Goal: Task Accomplishment & Management: Use online tool/utility

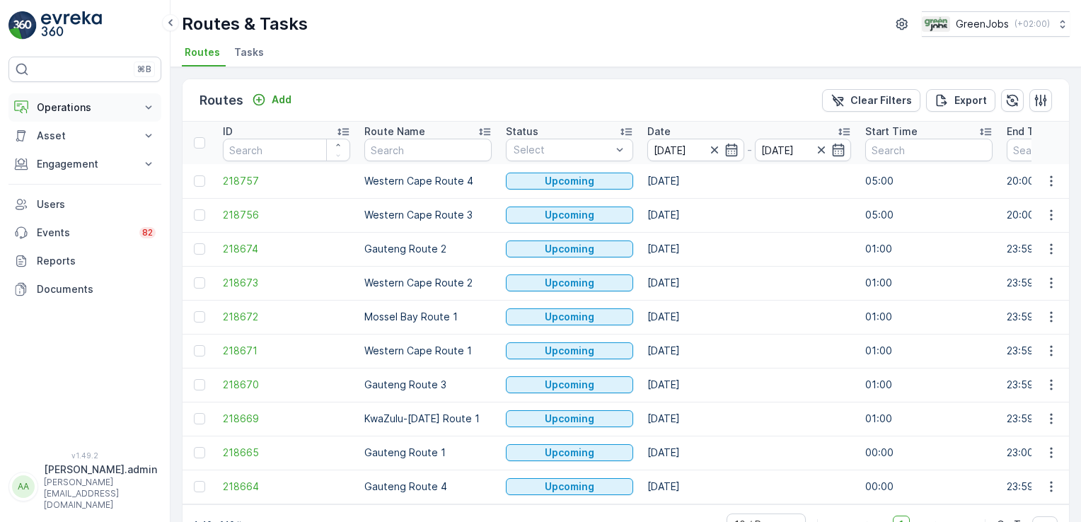
click at [151, 107] on icon at bounding box center [148, 107] width 14 height 14
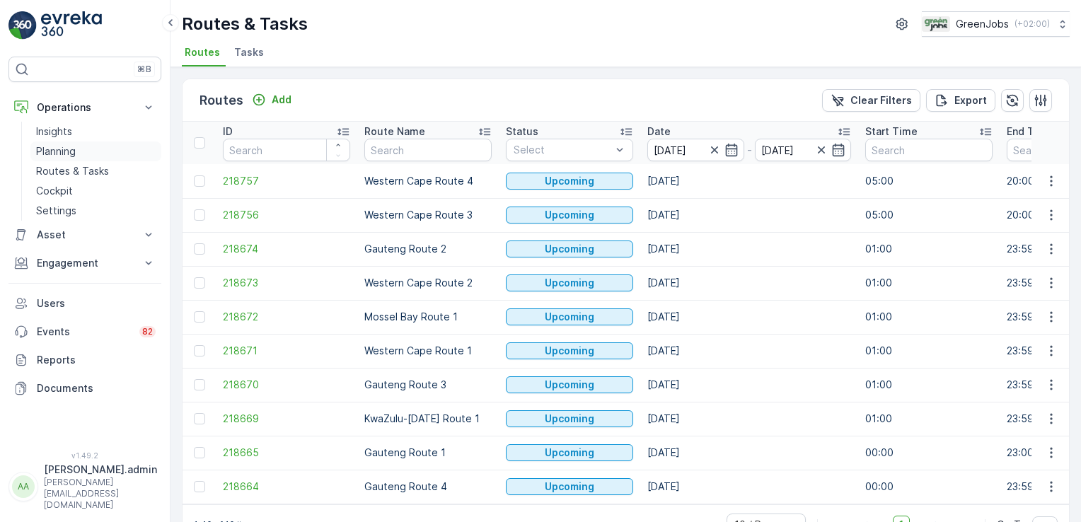
click at [67, 149] on p "Planning" at bounding box center [56, 151] width 40 height 14
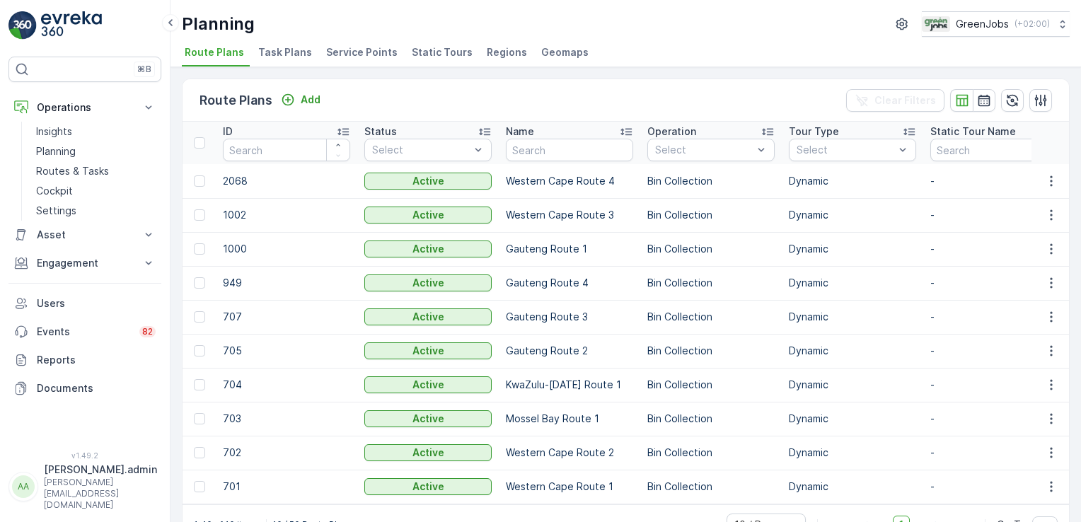
click at [350, 55] on span "Service Points" at bounding box center [361, 52] width 71 height 14
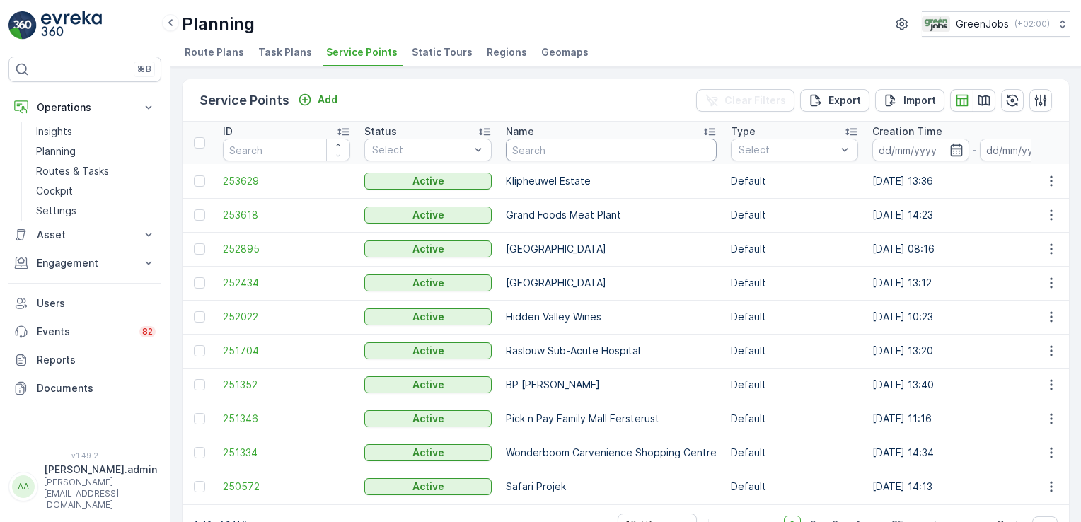
click at [553, 149] on input "text" at bounding box center [611, 150] width 211 height 23
type input "[PERSON_NAME]"
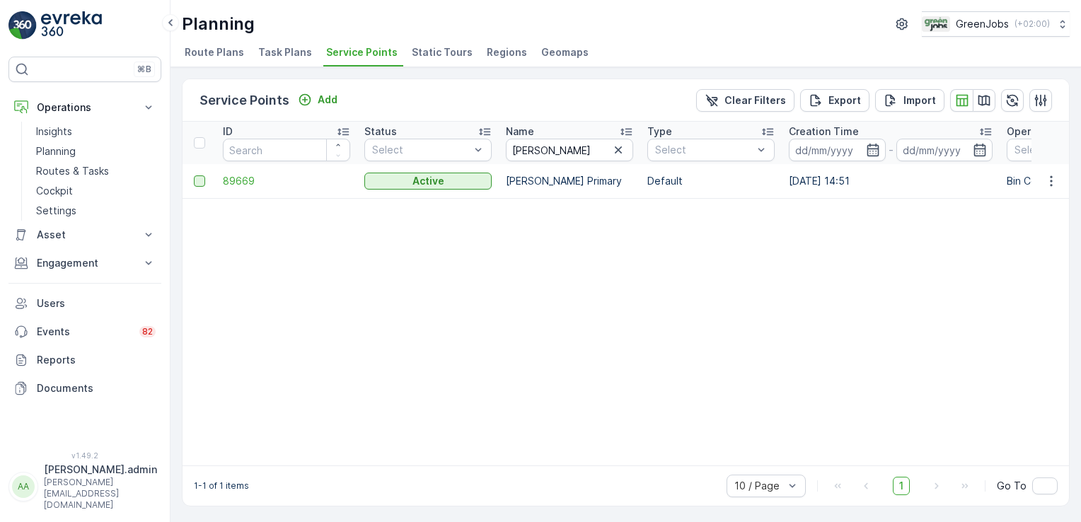
click at [197, 180] on div at bounding box center [199, 180] width 11 height 11
click at [194, 175] on input "checkbox" at bounding box center [194, 175] width 0 height 0
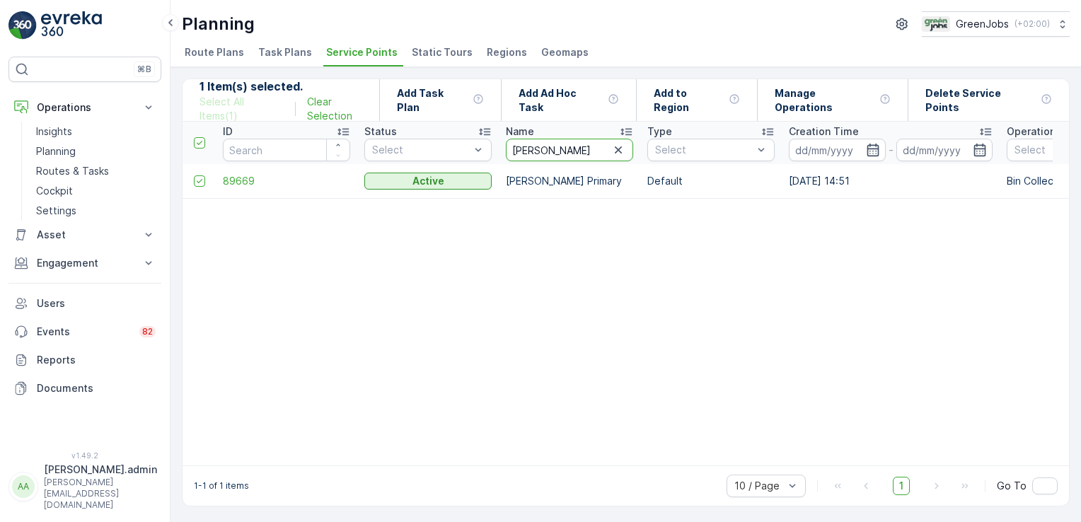
click at [542, 144] on input "[PERSON_NAME]" at bounding box center [569, 150] width 127 height 23
type input "i"
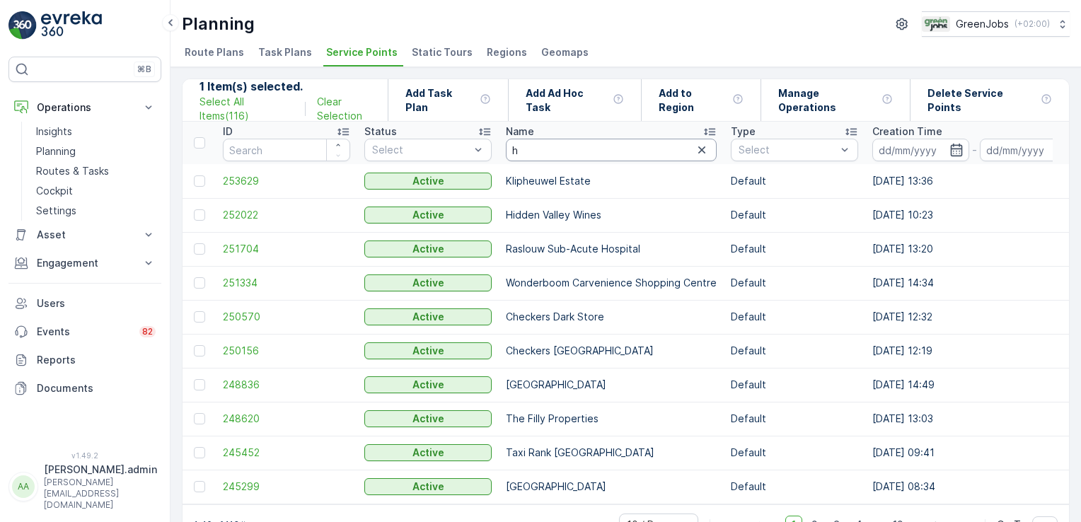
click at [534, 149] on input "h" at bounding box center [611, 150] width 211 height 23
type input "house"
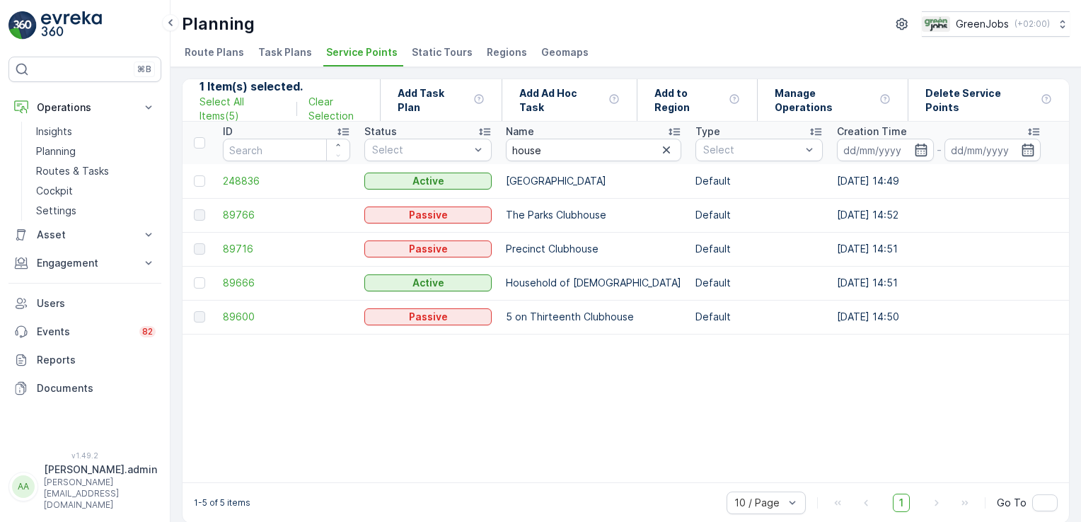
click at [206, 278] on div at bounding box center [201, 282] width 15 height 11
click at [194, 277] on input "checkbox" at bounding box center [194, 277] width 0 height 0
click at [206, 278] on div at bounding box center [201, 282] width 15 height 11
click at [194, 277] on input "checkbox" at bounding box center [194, 277] width 0 height 0
click at [198, 284] on div at bounding box center [199, 282] width 11 height 11
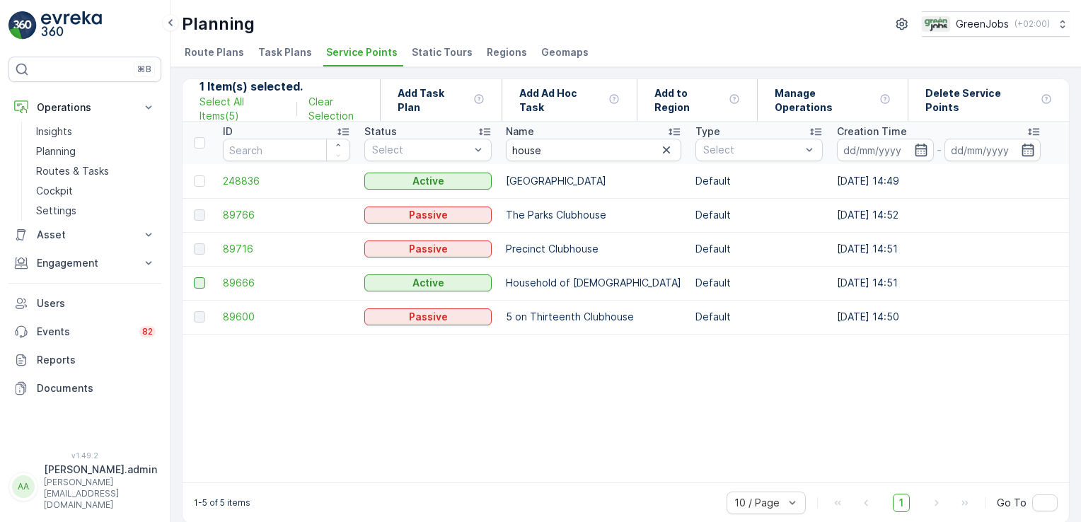
click at [194, 277] on input "checkbox" at bounding box center [194, 277] width 0 height 0
click at [567, 98] on p "Add Ad Hoc Task" at bounding box center [560, 100] width 83 height 28
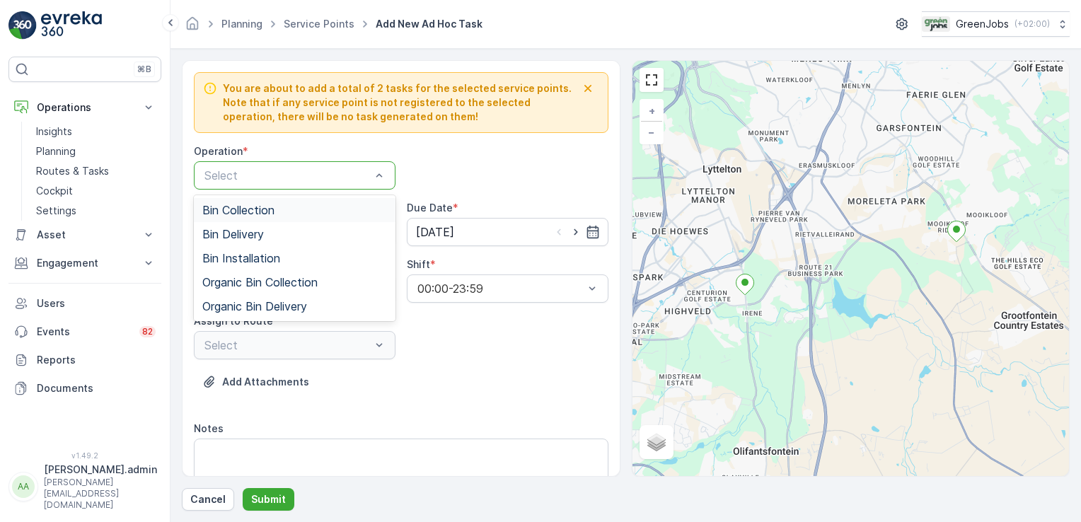
click at [283, 205] on div "Bin Collection" at bounding box center [294, 210] width 185 height 13
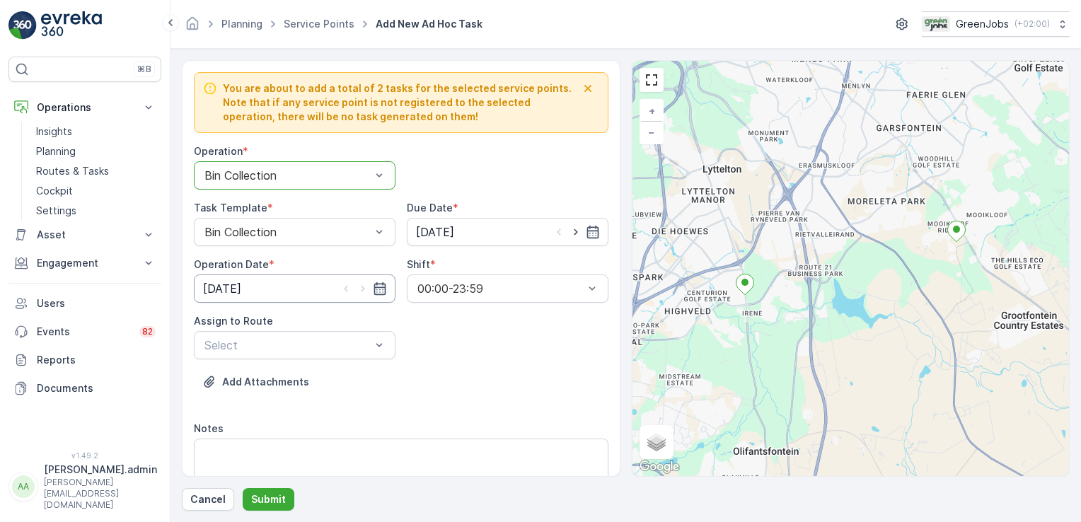
click at [233, 293] on input "[DATE]" at bounding box center [295, 288] width 202 height 28
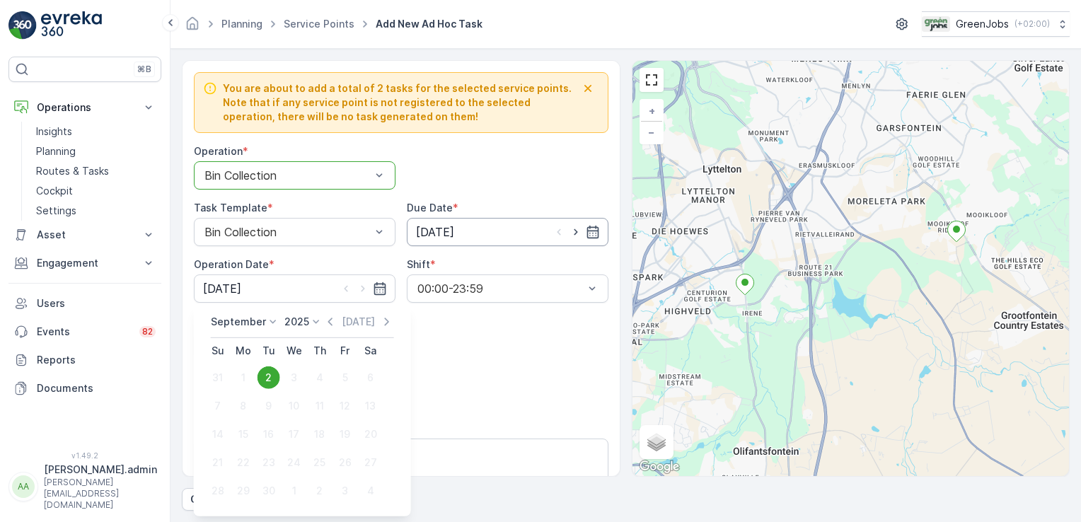
click at [439, 222] on input "[DATE]" at bounding box center [508, 232] width 202 height 28
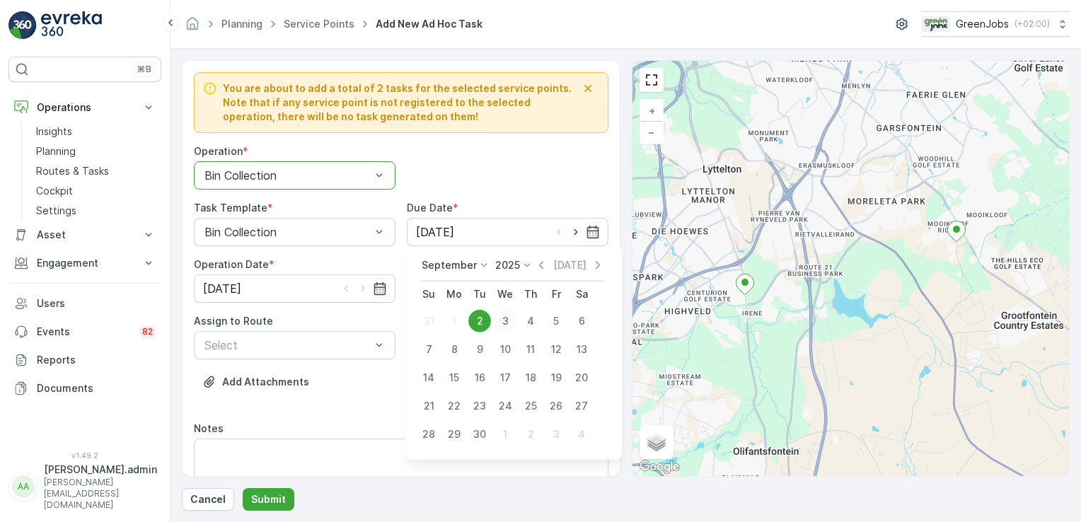
click at [504, 318] on div "3" at bounding box center [505, 321] width 23 height 23
type input "[DATE]"
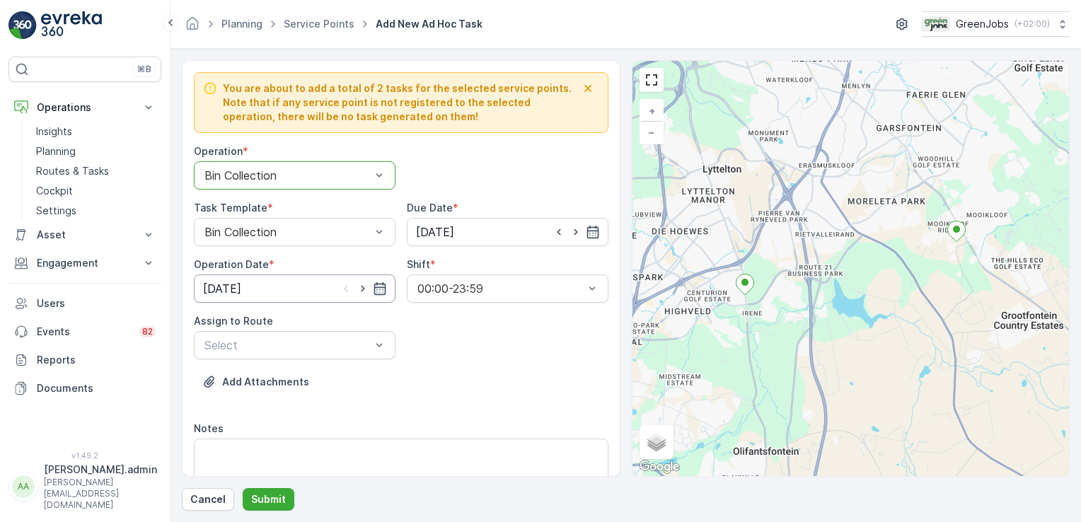
click at [238, 284] on input "[DATE]" at bounding box center [295, 288] width 202 height 28
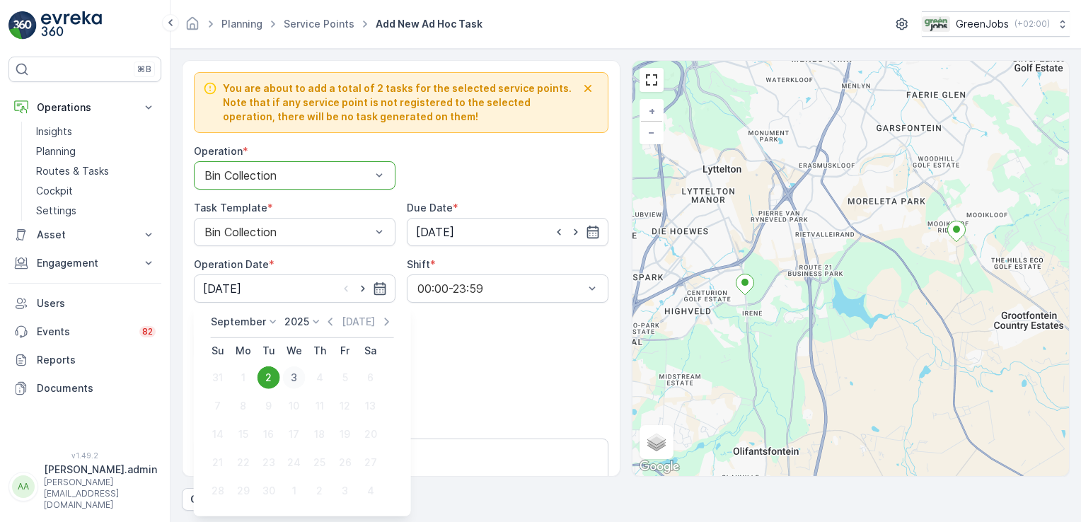
click at [294, 376] on div "3" at bounding box center [294, 377] width 23 height 23
type input "[DATE]"
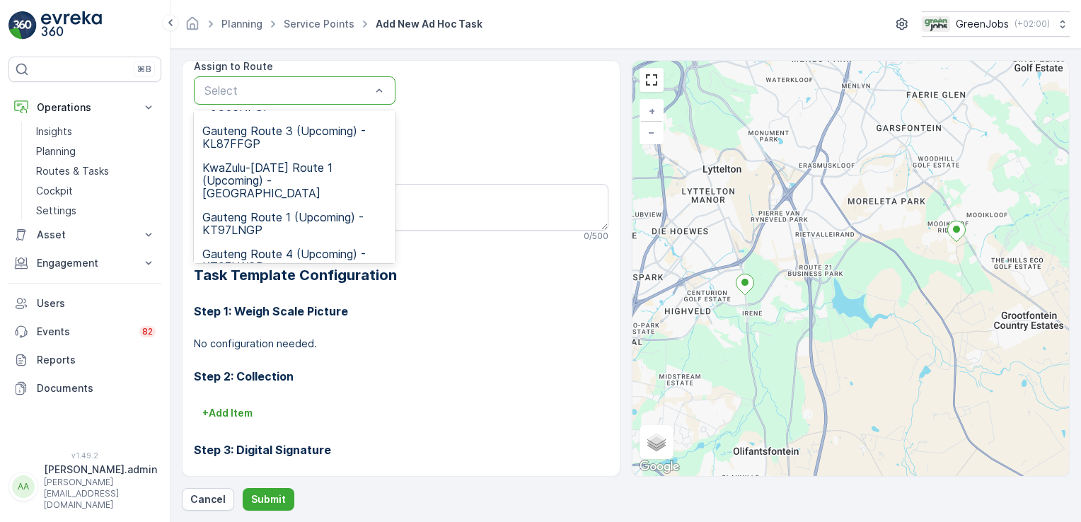
scroll to position [221, 0]
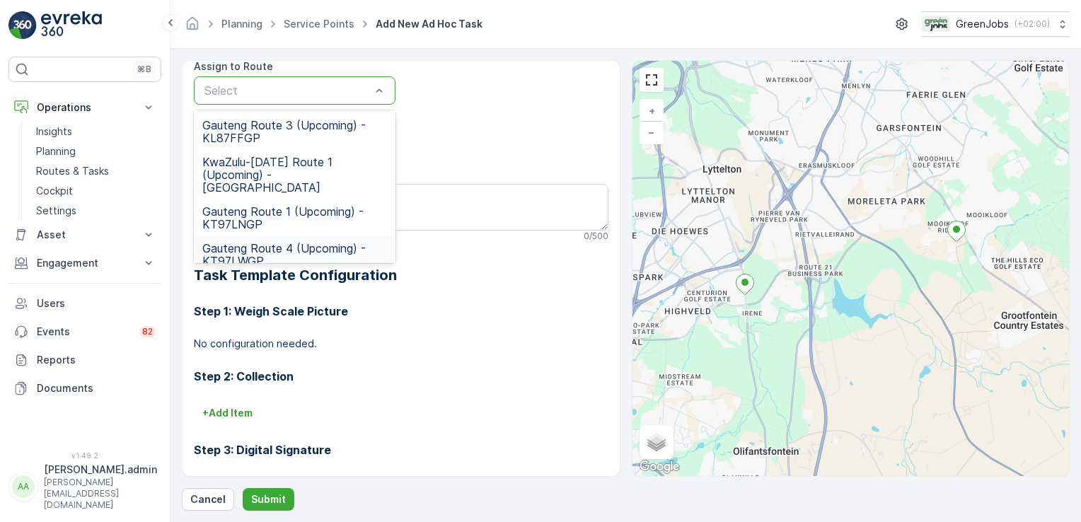
click at [252, 242] on span "Gauteng Route 4 (Upcoming) - KT97LWGP" at bounding box center [294, 254] width 185 height 25
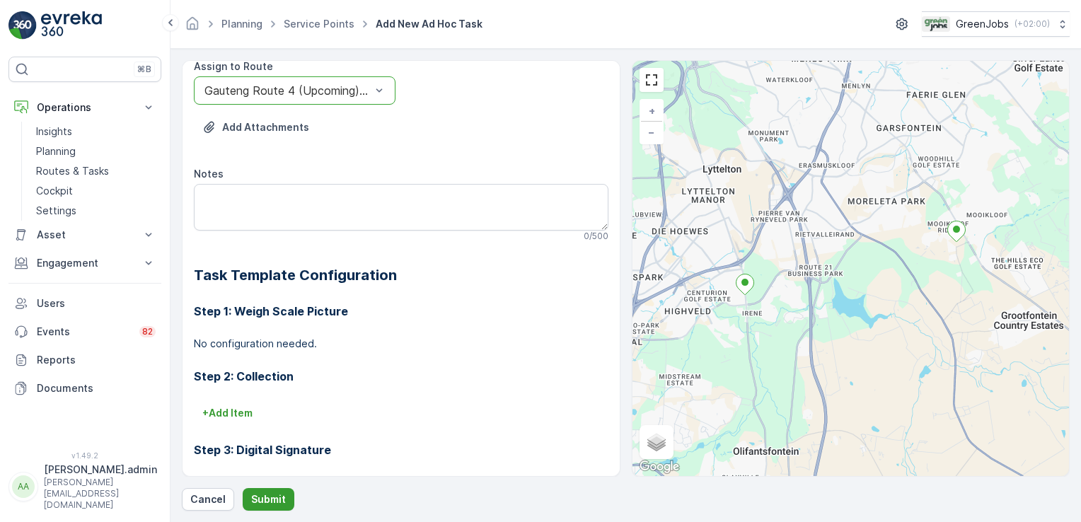
click at [274, 499] on p "Submit" at bounding box center [268, 499] width 35 height 14
